Goal: Information Seeking & Learning: Learn about a topic

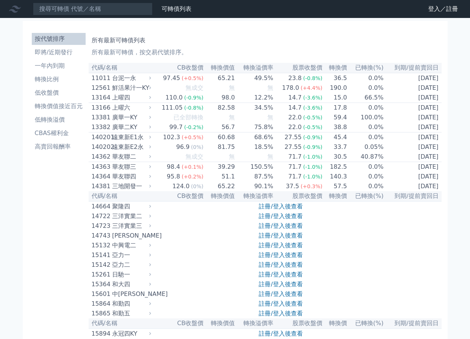
click at [436, 10] on link "登入／註冊" at bounding box center [443, 9] width 42 height 12
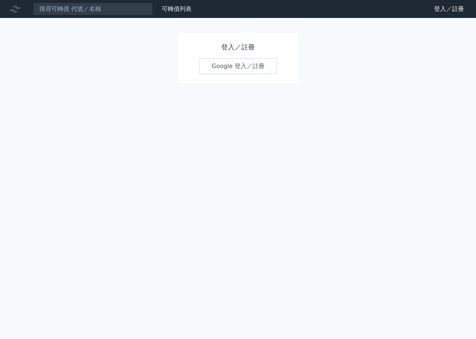
click at [237, 73] on link "Google 登入／註冊" at bounding box center [238, 66] width 78 height 16
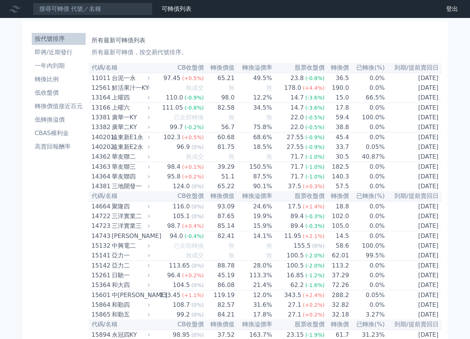
click at [58, 52] on li "即將/近期發行" at bounding box center [59, 52] width 54 height 9
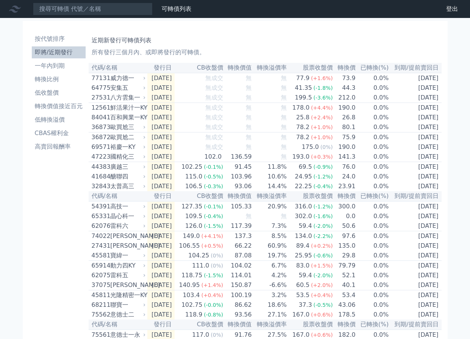
click at [118, 152] on div "裕慶一KY" at bounding box center [127, 147] width 34 height 9
click at [117, 152] on div "裕慶一KY" at bounding box center [127, 147] width 34 height 9
